Goal: Task Accomplishment & Management: Manage account settings

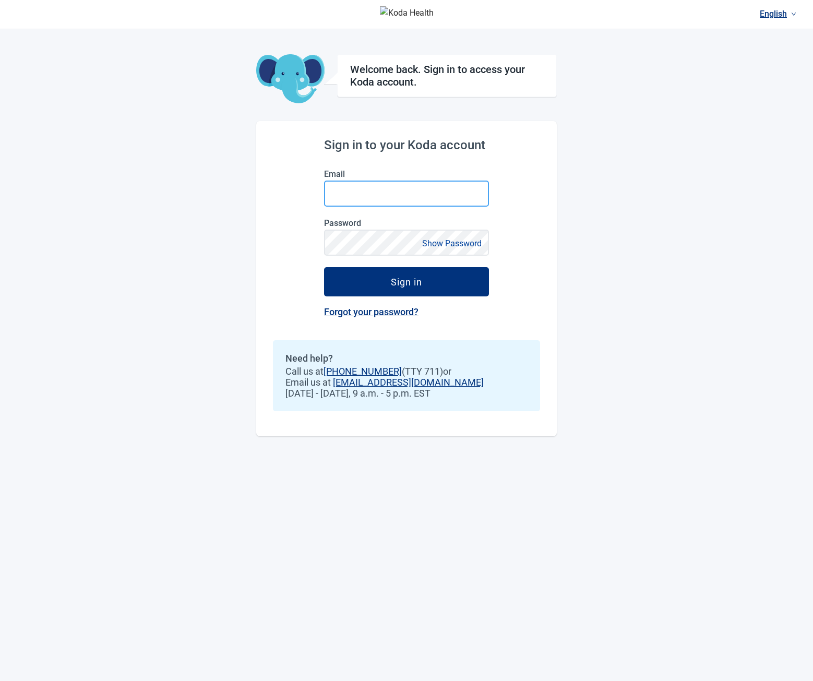
click at [375, 198] on input "Email" at bounding box center [406, 193] width 165 height 26
type input "**********"
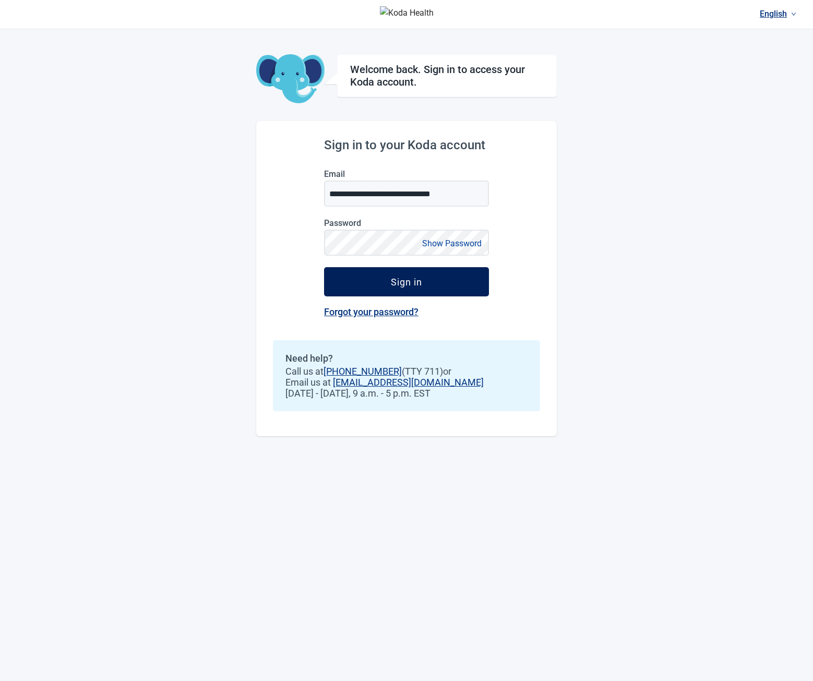
click at [344, 278] on button "Sign in" at bounding box center [406, 281] width 165 height 29
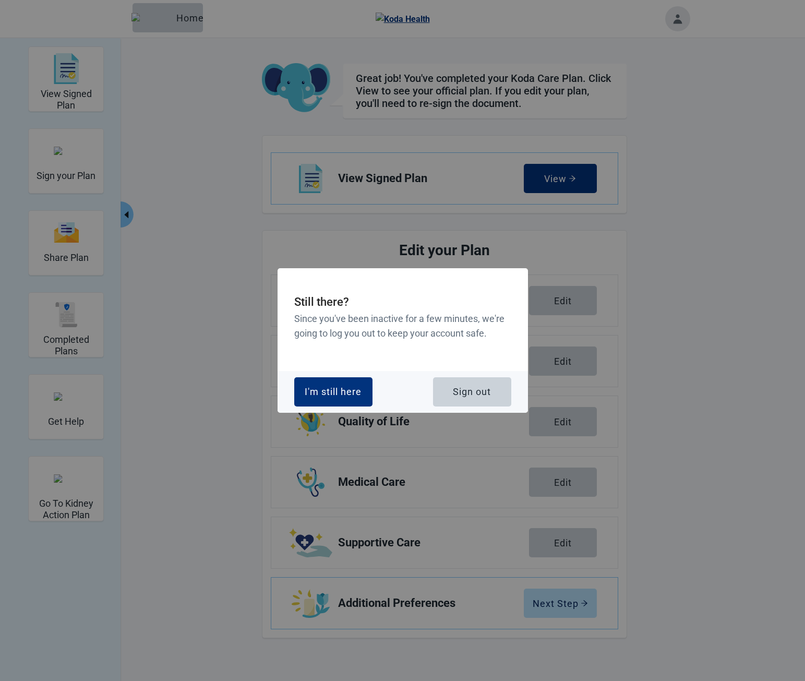
click at [457, 392] on div "Sign out" at bounding box center [472, 392] width 38 height 10
